Goal: Information Seeking & Learning: Understand process/instructions

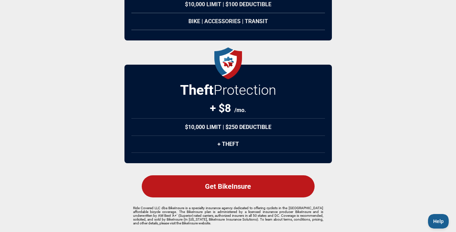
scroll to position [145, 0]
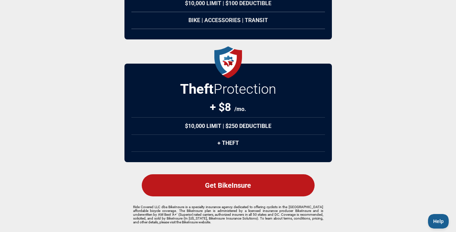
click at [232, 184] on div "Get BikeInsure" at bounding box center [228, 185] width 173 height 22
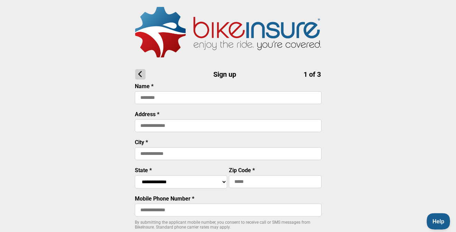
click at [438, 218] on span "Help" at bounding box center [436, 220] width 21 height 5
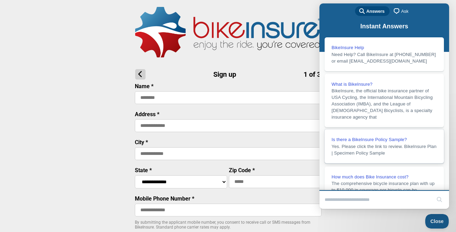
click at [348, 142] on span "Is there a BikeInsure Policy Sample?" at bounding box center [368, 139] width 75 height 5
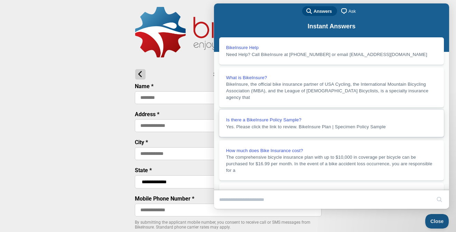
scroll to position [16, 0]
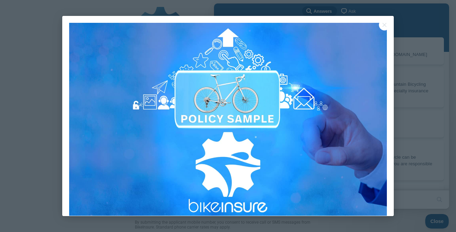
scroll to position [0, 0]
click at [260, 101] on img at bounding box center [227, 119] width 317 height 193
click at [302, 96] on img at bounding box center [227, 119] width 317 height 193
click at [384, 24] on button "Close" at bounding box center [384, 24] width 11 height 11
